Goal: Find specific page/section: Find specific page/section

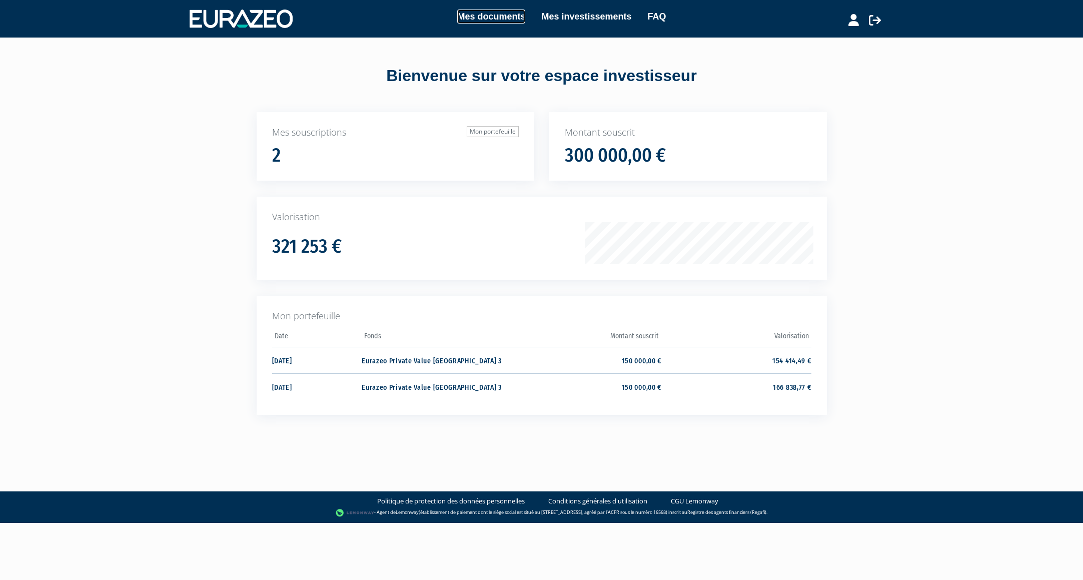
click at [484, 18] on link "Mes documents" at bounding box center [491, 17] width 68 height 14
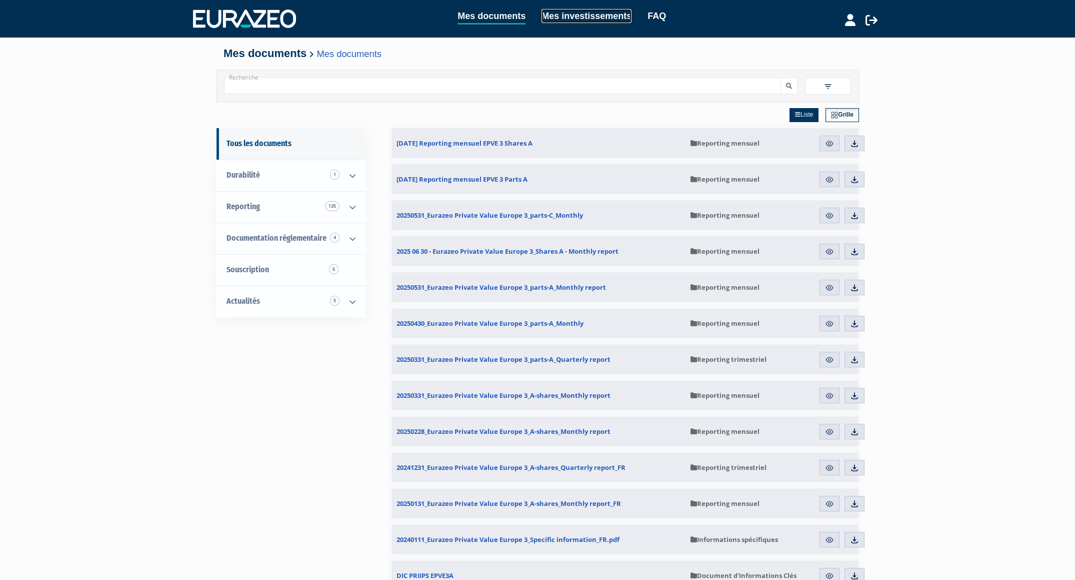
click at [566, 18] on link "Mes investissements" at bounding box center [587, 16] width 90 height 14
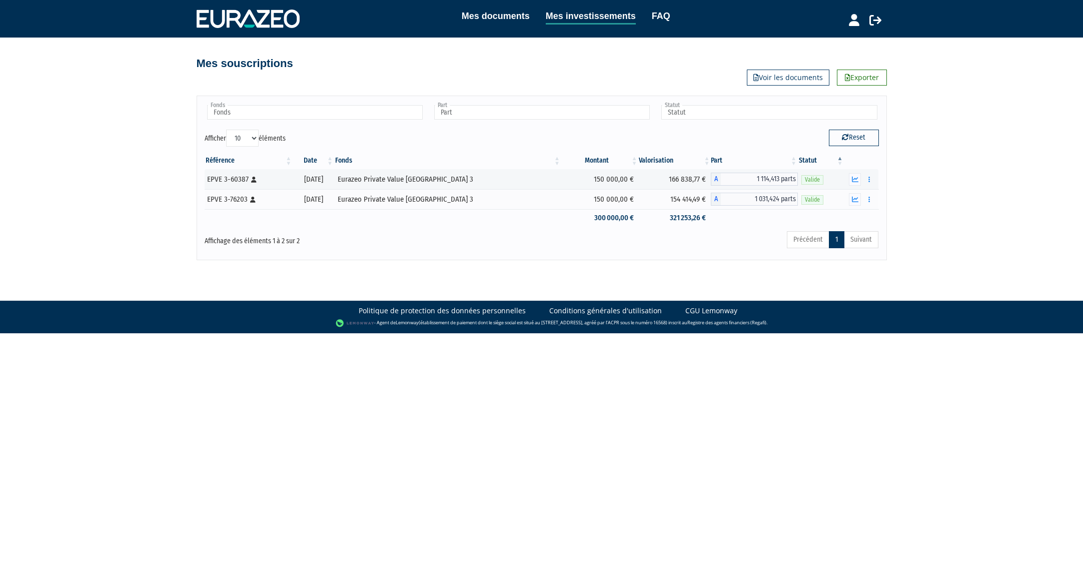
click at [678, 17] on div "Mes documents Mes investissements FAQ" at bounding box center [556, 19] width 512 height 20
click at [870, 179] on button "button" at bounding box center [869, 179] width 12 height 13
click at [915, 179] on div "Mes documents Mes investissements FAQ Déconnexion Mes documents Mes investissem…" at bounding box center [541, 130] width 1083 height 260
